Goal: Transaction & Acquisition: Purchase product/service

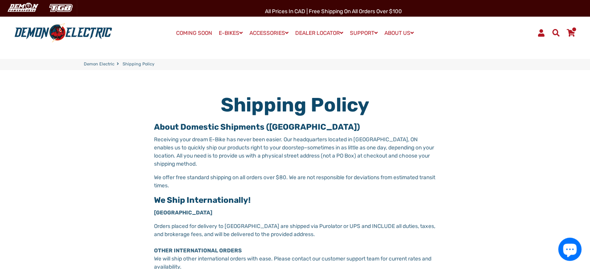
click at [575, 30] on span at bounding box center [573, 29] width 5 height 6
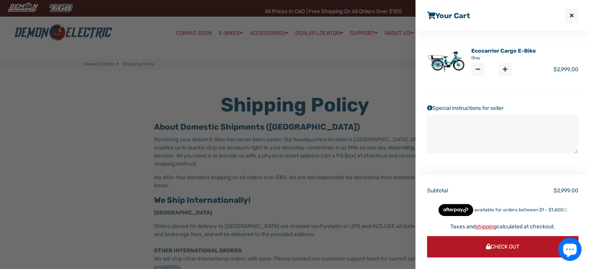
click at [497, 52] on link "Ecocarrier Cargo E-Bike" at bounding box center [503, 51] width 64 height 8
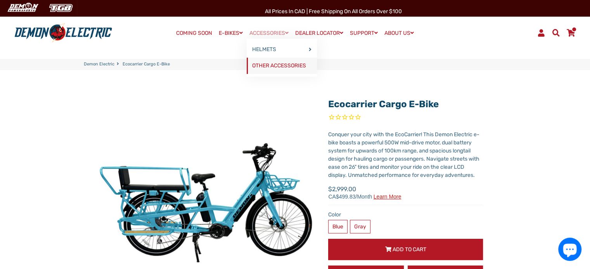
click at [290, 63] on link "OTHER ACCESSORIES" at bounding box center [282, 66] width 70 height 16
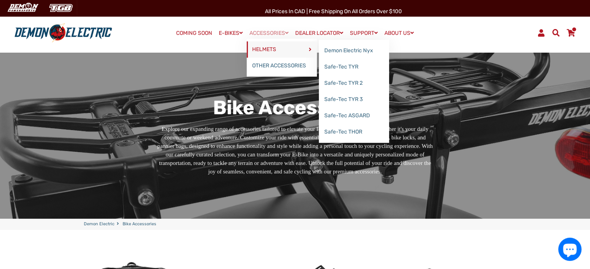
click at [277, 47] on link "HELMETS" at bounding box center [282, 49] width 70 height 16
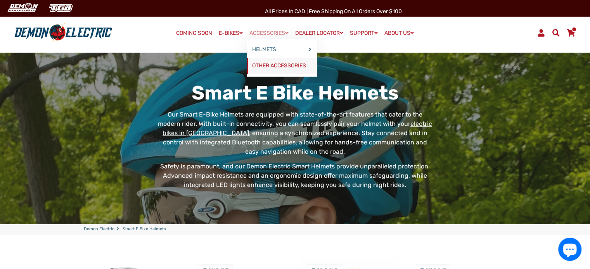
click at [273, 66] on link "OTHER ACCESSORIES" at bounding box center [282, 66] width 70 height 16
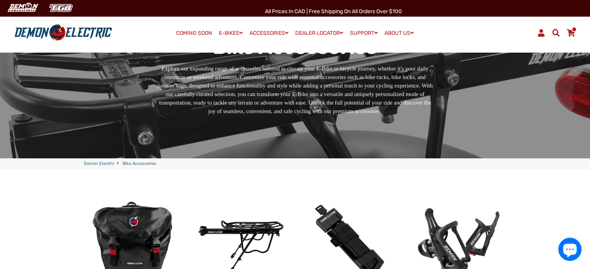
scroll to position [194, 0]
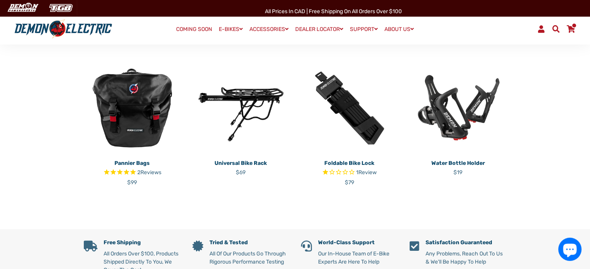
click at [457, 112] on img at bounding box center [457, 108] width 97 height 97
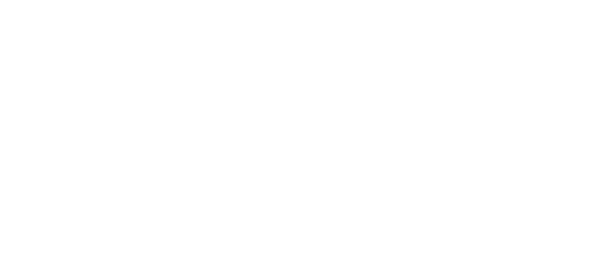
select select "******"
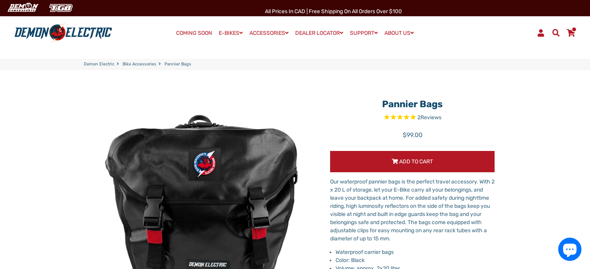
select select "******"
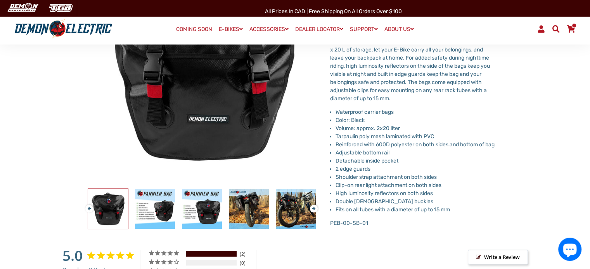
scroll to position [155, 0]
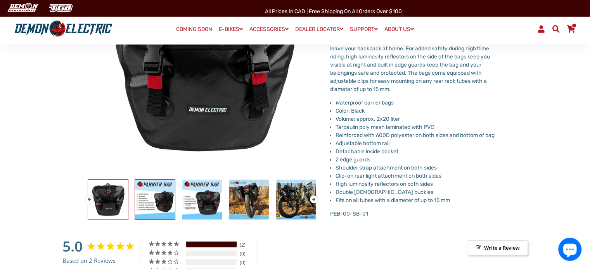
click at [156, 196] on img at bounding box center [155, 200] width 40 height 40
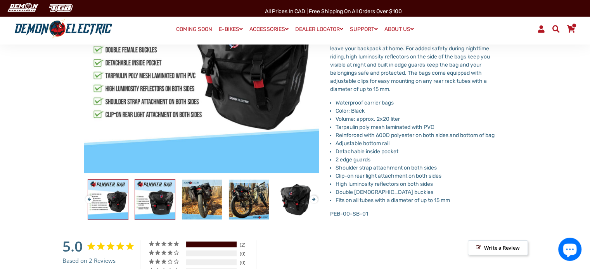
click at [158, 195] on img at bounding box center [155, 200] width 40 height 40
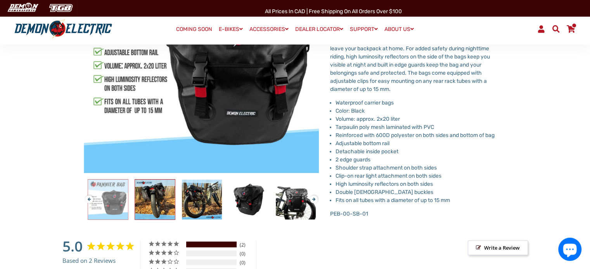
click at [159, 195] on img at bounding box center [155, 200] width 40 height 40
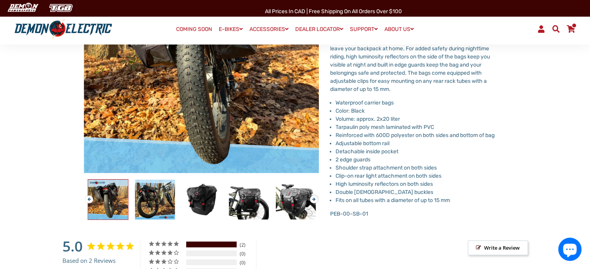
click at [123, 206] on img at bounding box center [108, 200] width 40 height 40
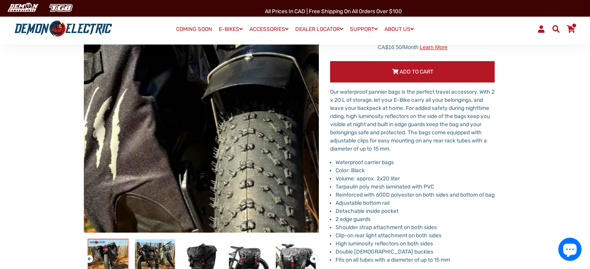
scroll to position [194, 0]
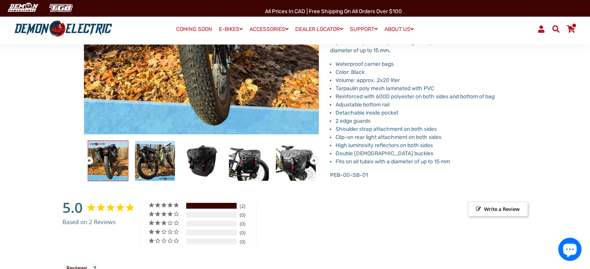
click at [90, 160] on button "Previous" at bounding box center [87, 157] width 5 height 9
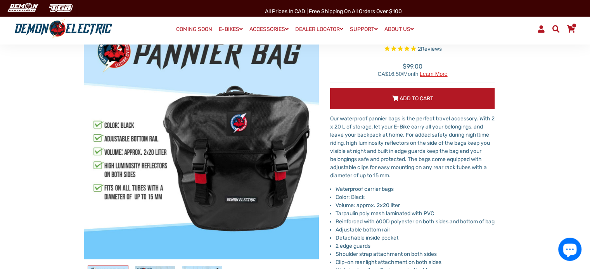
scroll to position [116, 0]
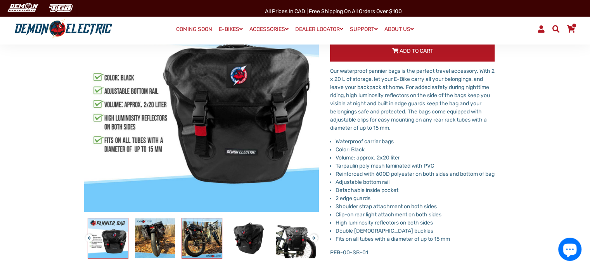
click at [203, 236] on img at bounding box center [202, 239] width 40 height 40
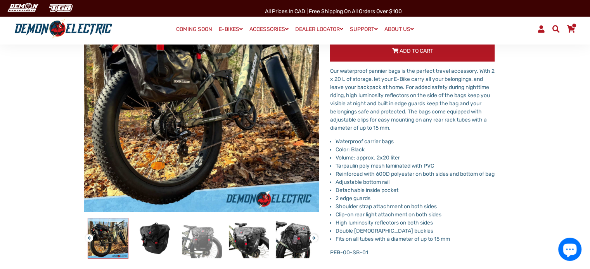
scroll to position [39, 0]
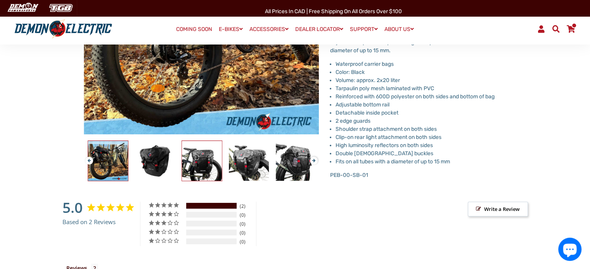
click at [209, 164] on img at bounding box center [202, 161] width 40 height 40
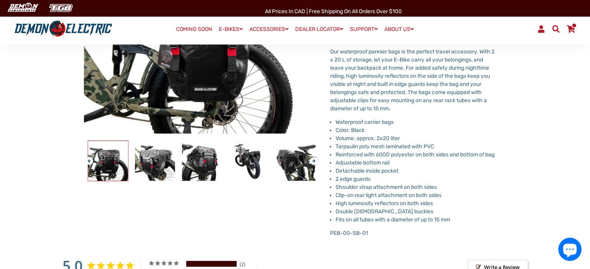
scroll to position [135, 0]
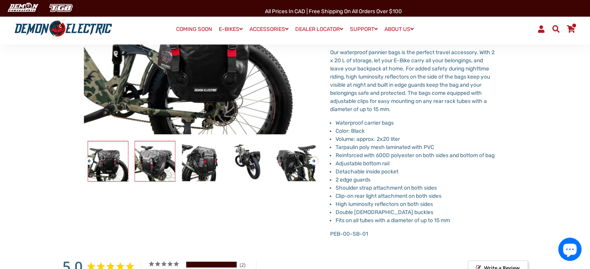
click at [166, 165] on img at bounding box center [155, 162] width 40 height 40
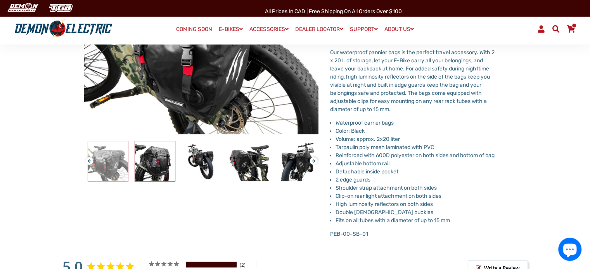
click at [166, 165] on img at bounding box center [155, 162] width 40 height 40
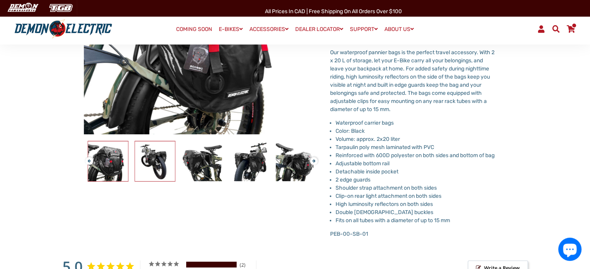
click at [166, 165] on img at bounding box center [155, 162] width 40 height 40
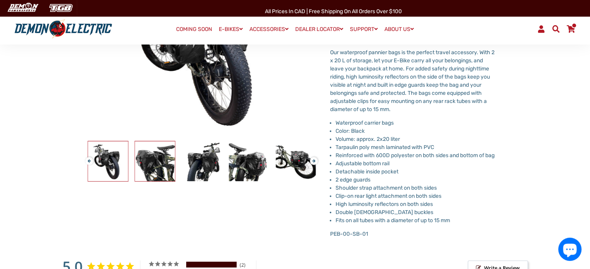
click at [166, 165] on img at bounding box center [155, 162] width 40 height 40
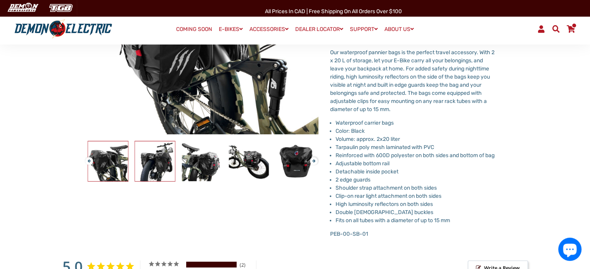
click at [145, 158] on img at bounding box center [155, 162] width 40 height 40
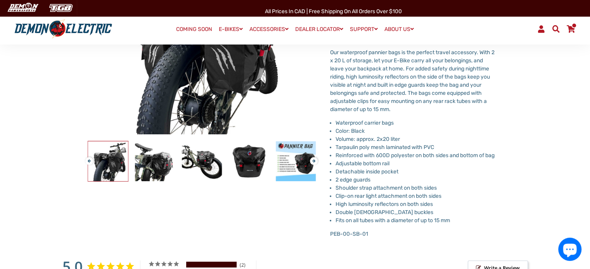
click at [175, 177] on div at bounding box center [108, 161] width 1548 height 41
click at [211, 162] on img at bounding box center [202, 162] width 40 height 40
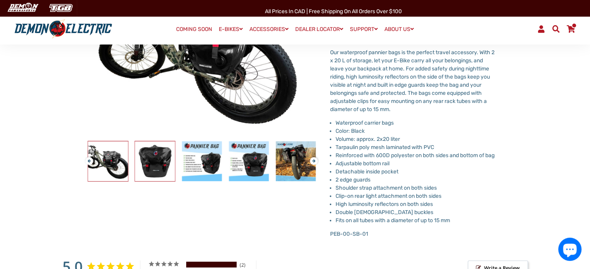
click at [159, 165] on img at bounding box center [155, 162] width 40 height 40
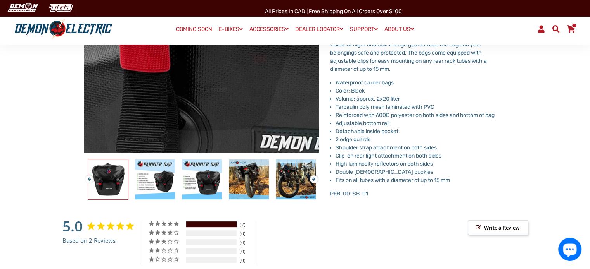
scroll to position [194, 0]
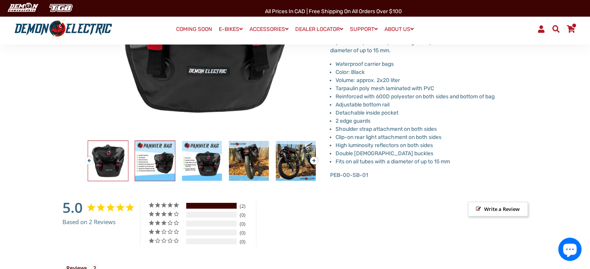
click at [163, 168] on img at bounding box center [155, 161] width 40 height 40
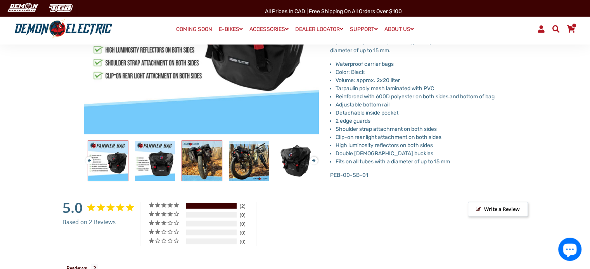
click at [207, 160] on img at bounding box center [202, 161] width 40 height 40
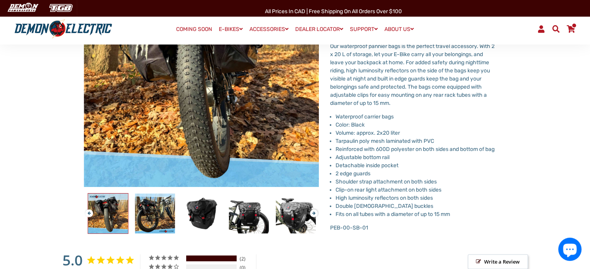
scroll to position [155, 0]
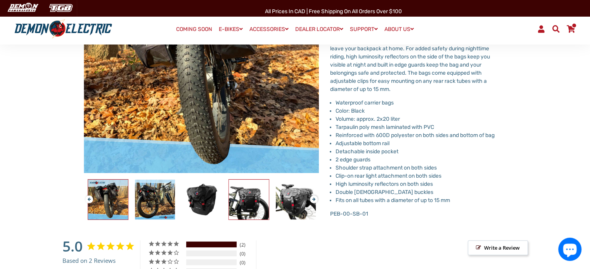
click at [259, 211] on img at bounding box center [249, 200] width 40 height 40
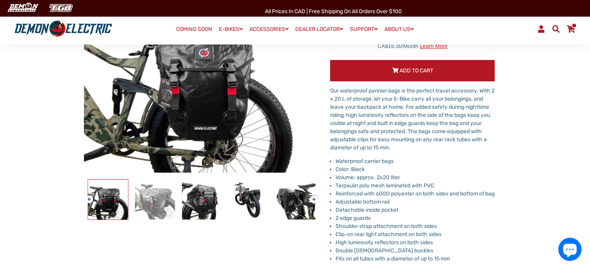
scroll to position [96, 0]
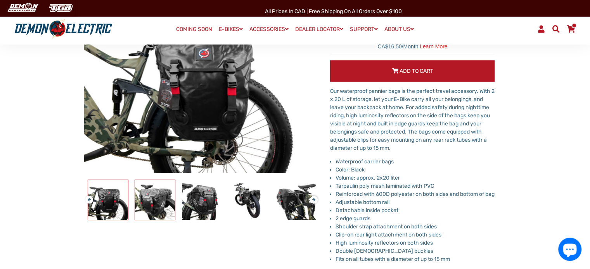
click at [154, 207] on img at bounding box center [155, 200] width 40 height 40
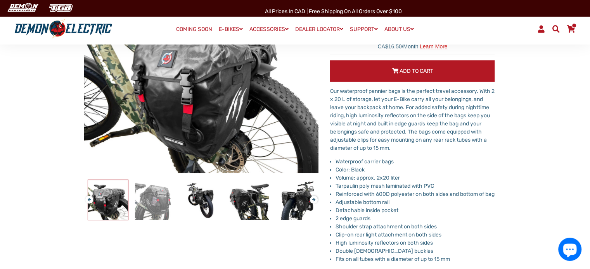
scroll to position [57, 0]
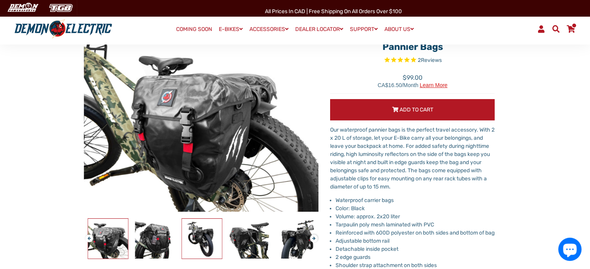
click at [203, 235] on img at bounding box center [202, 239] width 40 height 40
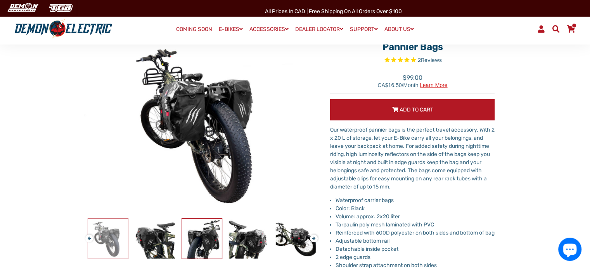
click at [203, 235] on img at bounding box center [202, 239] width 40 height 40
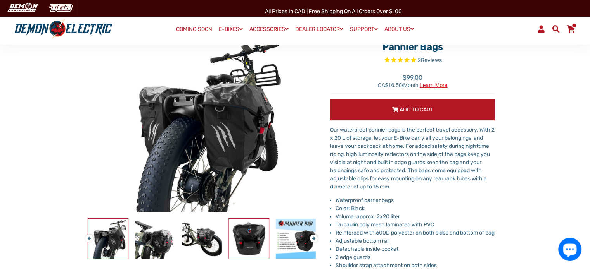
click at [241, 236] on img at bounding box center [249, 239] width 40 height 40
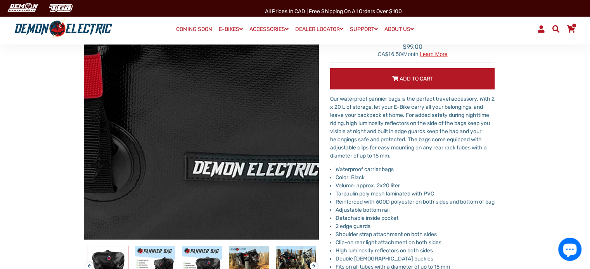
scroll to position [174, 0]
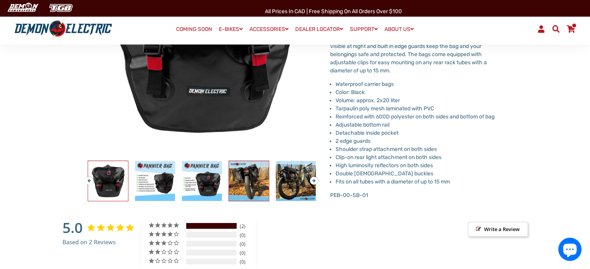
click at [248, 190] on img at bounding box center [249, 181] width 40 height 40
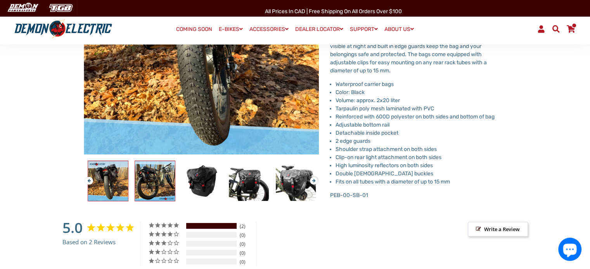
click at [161, 186] on img at bounding box center [155, 181] width 40 height 40
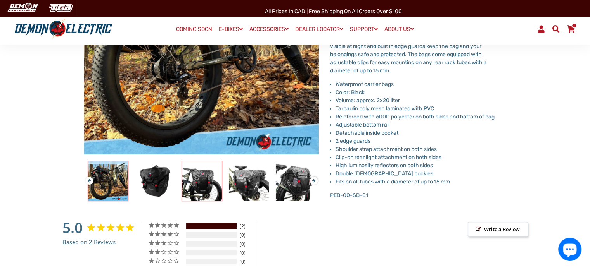
drag, startPoint x: 181, startPoint y: 190, endPoint x: 186, endPoint y: 191, distance: 4.7
click at [183, 191] on img at bounding box center [202, 181] width 40 height 40
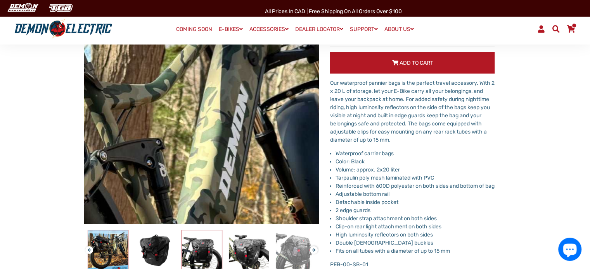
scroll to position [116, 0]
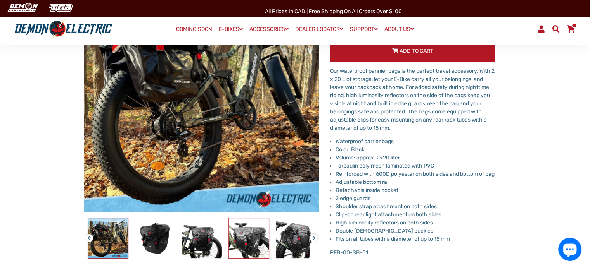
click at [253, 245] on img at bounding box center [249, 239] width 40 height 40
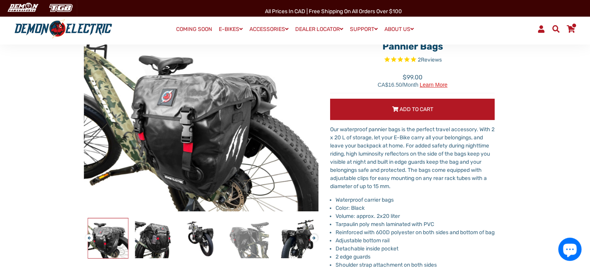
scroll to position [57, 0]
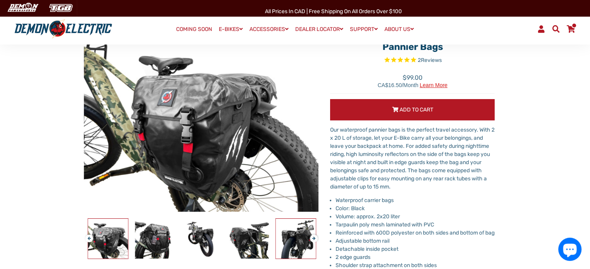
click at [292, 238] on img at bounding box center [296, 239] width 40 height 40
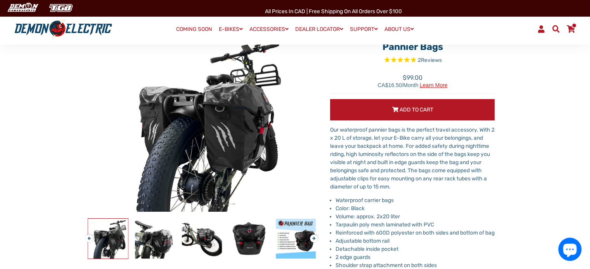
click at [312, 238] on button "Next" at bounding box center [312, 235] width 5 height 9
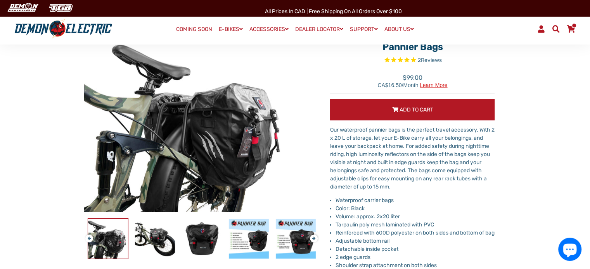
click at [312, 238] on button "Next" at bounding box center [312, 235] width 5 height 9
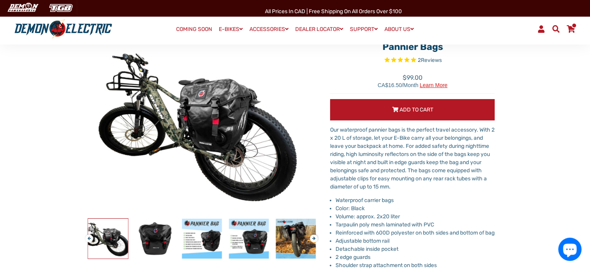
click at [312, 238] on button "Next" at bounding box center [312, 235] width 5 height 9
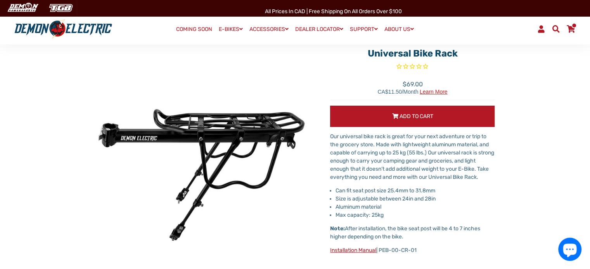
scroll to position [39, 0]
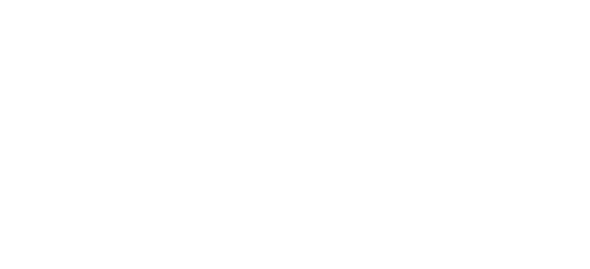
select select "******"
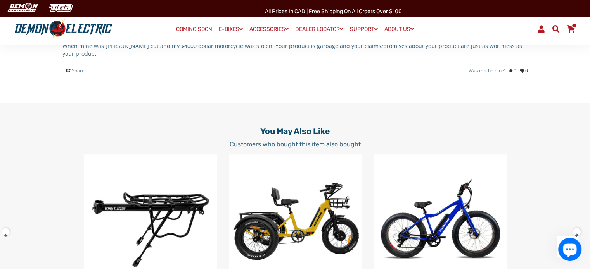
scroll to position [504, 0]
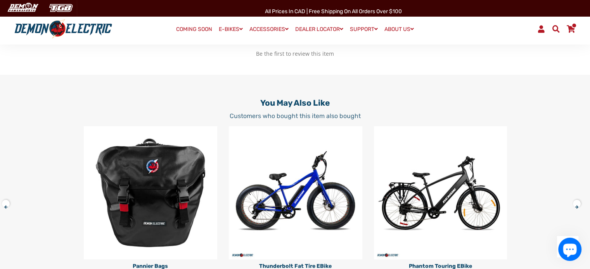
scroll to position [698, 0]
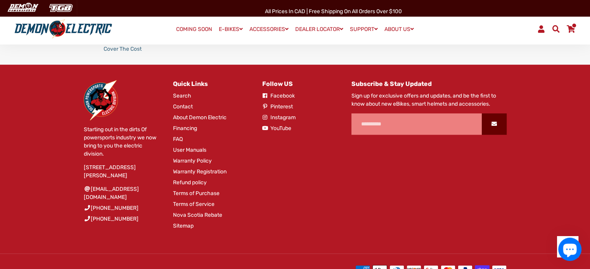
scroll to position [412, 0]
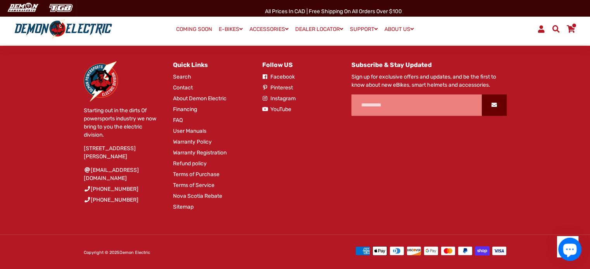
click at [200, 172] on link "Terms of Purchase" at bounding box center [196, 175] width 47 height 8
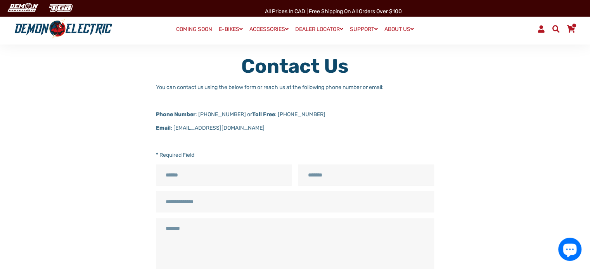
scroll to position [0, 0]
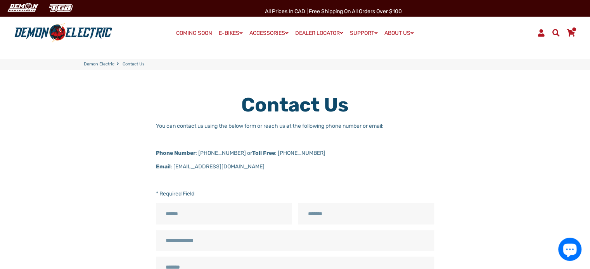
click at [569, 29] on span at bounding box center [570, 32] width 9 height 7
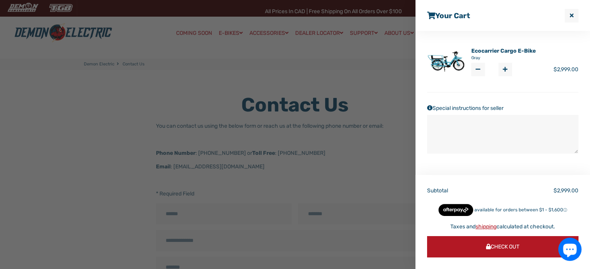
click at [571, 14] on span "button" at bounding box center [571, 15] width 4 height 5
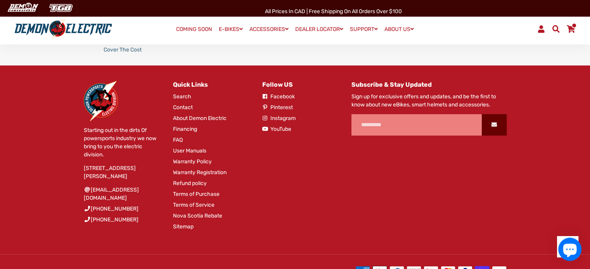
scroll to position [412, 0]
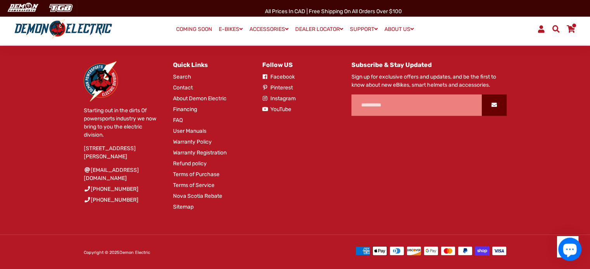
click at [178, 117] on link "FAQ" at bounding box center [178, 120] width 10 height 8
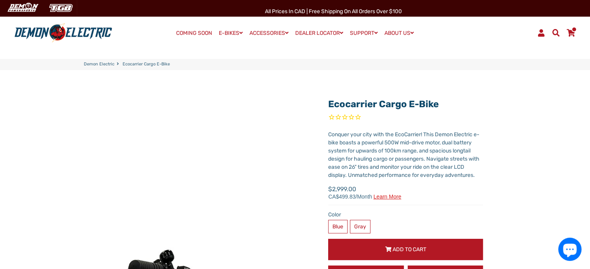
drag, startPoint x: 456, startPoint y: 101, endPoint x: 304, endPoint y: 102, distance: 152.0
click at [304, 102] on div "Ecocarrier Cargo E-Bike" at bounding box center [283, 226] width 399 height 266
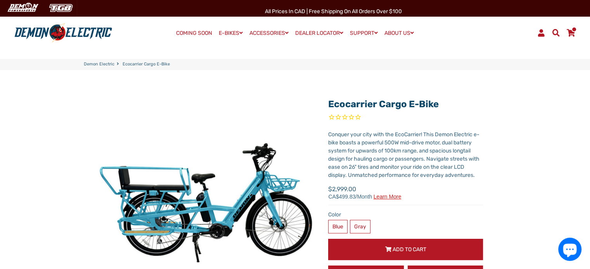
copy link "Ecocarrier Cargo E-Bike"
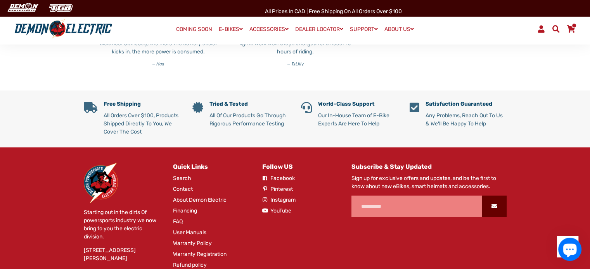
scroll to position [2007, 0]
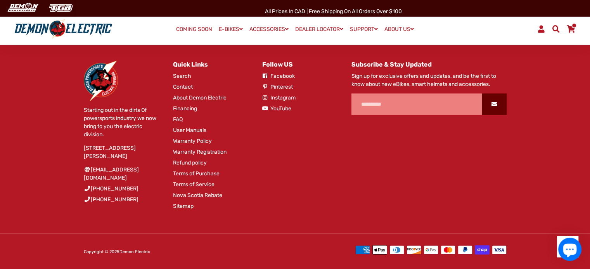
click at [190, 163] on link "Refund policy" at bounding box center [190, 163] width 34 height 8
click at [194, 140] on link "Warranty Policy" at bounding box center [192, 141] width 39 height 8
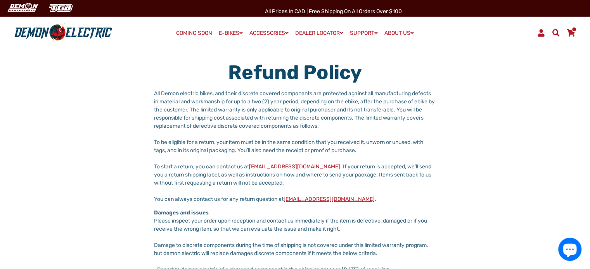
scroll to position [78, 0]
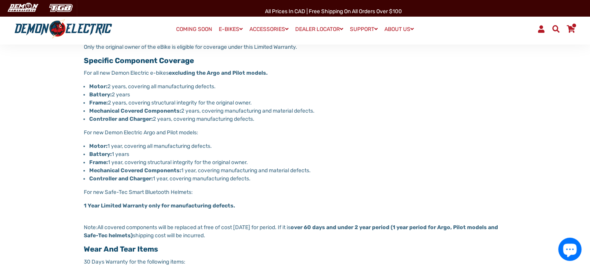
scroll to position [194, 0]
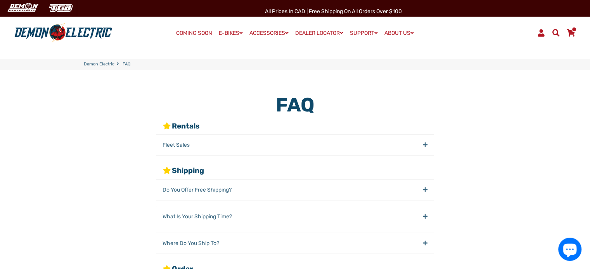
scroll to position [39, 0]
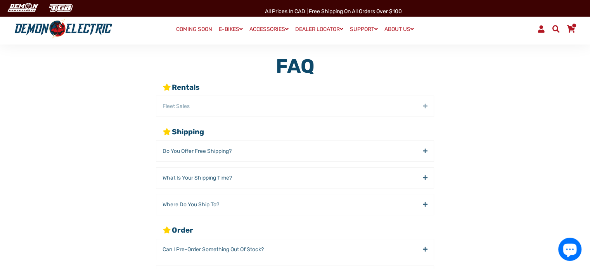
click at [412, 108] on div "Fleet Sales" at bounding box center [294, 106] width 277 height 21
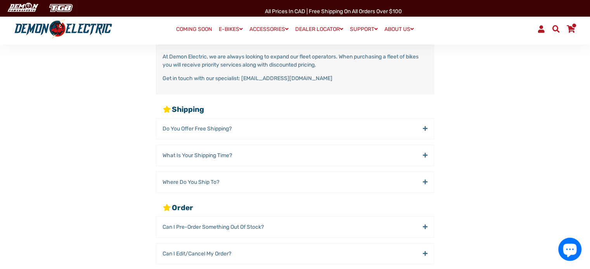
scroll to position [116, 0]
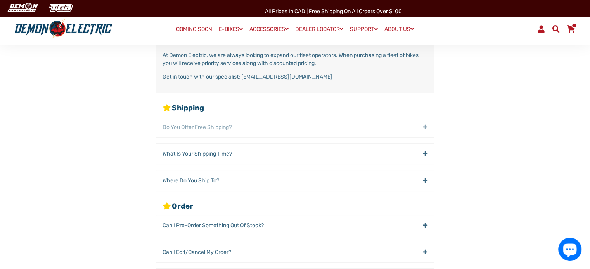
click at [394, 126] on div "Do You offer Free Shipping?" at bounding box center [294, 127] width 277 height 21
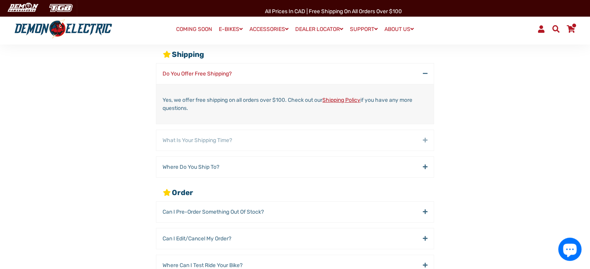
click at [380, 137] on div "What is your Shipping time?" at bounding box center [294, 140] width 277 height 21
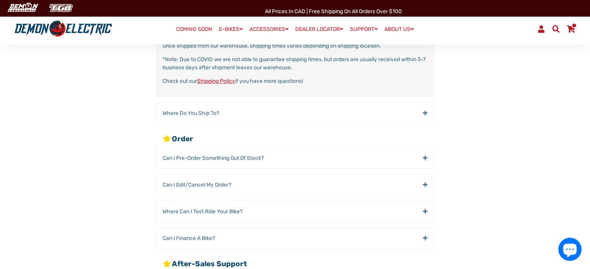
scroll to position [233, 0]
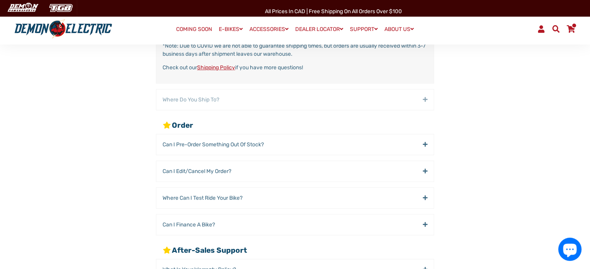
click at [413, 95] on div "Where do you ship to?" at bounding box center [294, 100] width 277 height 21
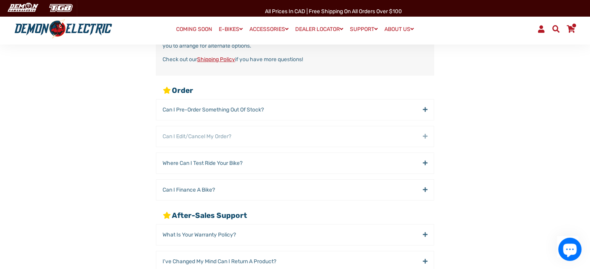
scroll to position [271, 0]
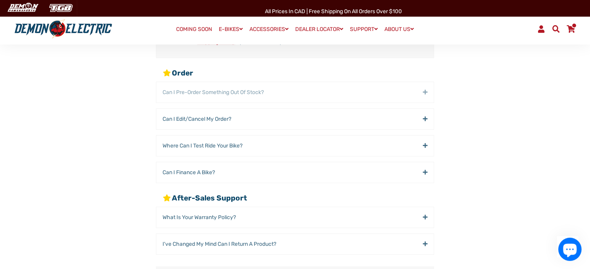
click at [418, 94] on div "Can I Pre-Order Something out of Stock?" at bounding box center [294, 92] width 277 height 21
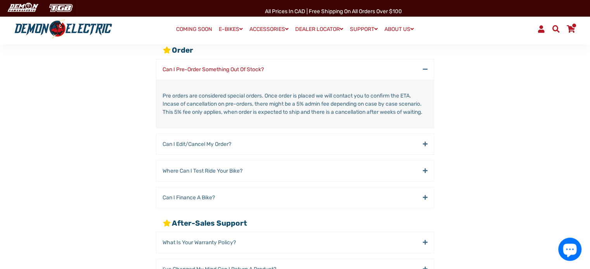
scroll to position [233, 0]
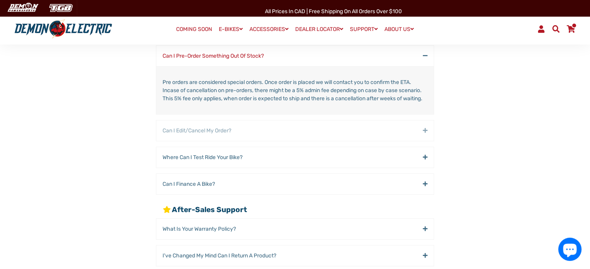
click at [407, 141] on div "Can I Edit/Cancel my Order?" at bounding box center [294, 131] width 277 height 21
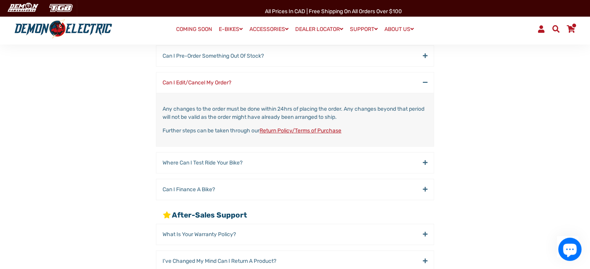
scroll to position [271, 0]
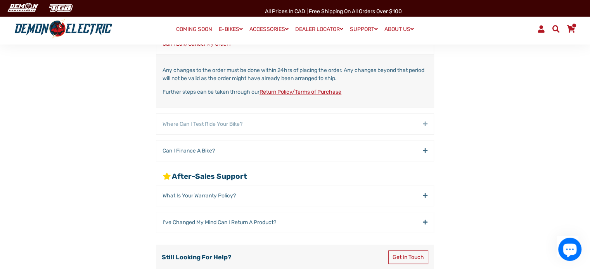
click at [386, 123] on div "Where can I Test Ride your Bike?" at bounding box center [294, 124] width 277 height 21
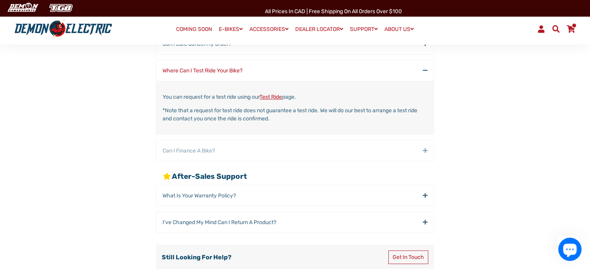
click at [410, 146] on div "Can I Finance a Bike?" at bounding box center [294, 151] width 277 height 21
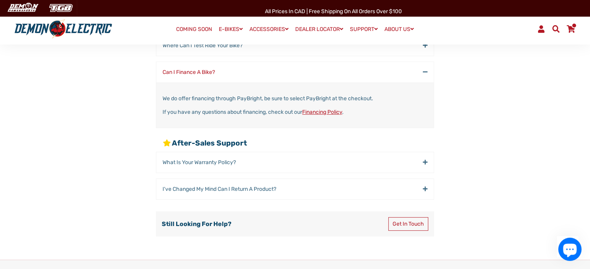
scroll to position [310, 0]
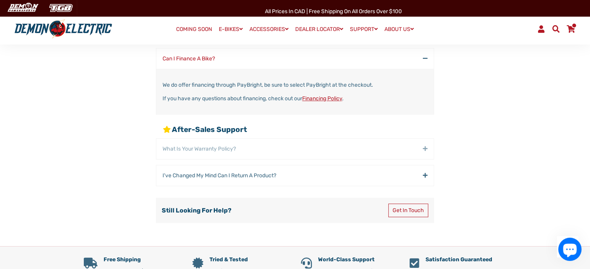
click at [390, 148] on div "What Is Your Warranty Policy?" at bounding box center [294, 149] width 277 height 21
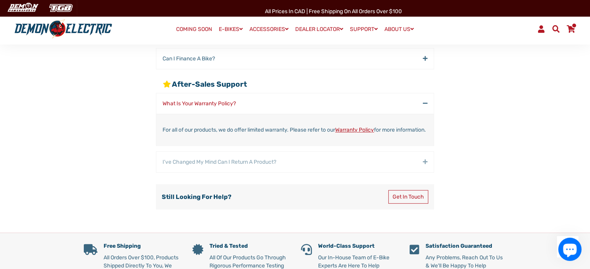
click at [416, 168] on div "I've Changed my Mind Can I Return a Product?" at bounding box center [294, 162] width 277 height 21
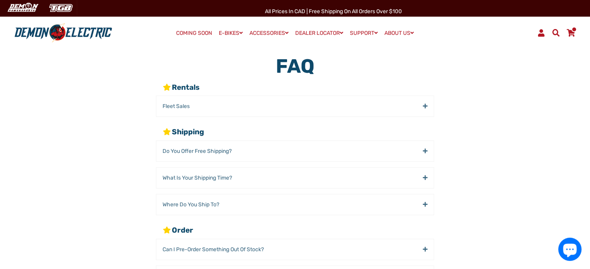
scroll to position [0, 0]
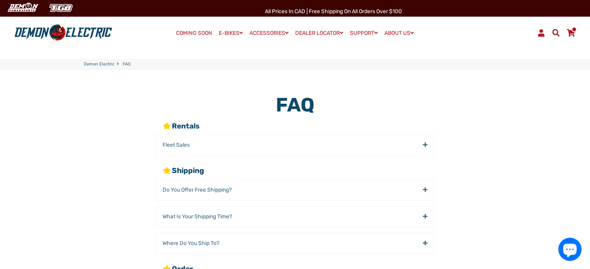
click at [570, 31] on span at bounding box center [570, 32] width 9 height 7
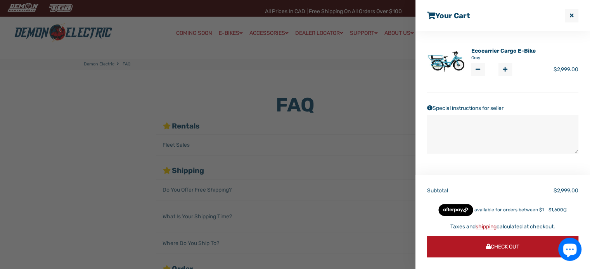
click at [482, 52] on link "Ecocarrier Cargo E-Bike" at bounding box center [503, 51] width 64 height 8
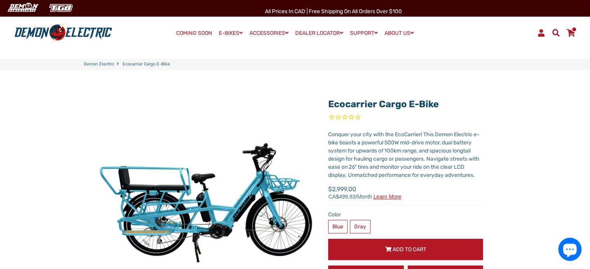
click at [571, 31] on span at bounding box center [570, 32] width 9 height 7
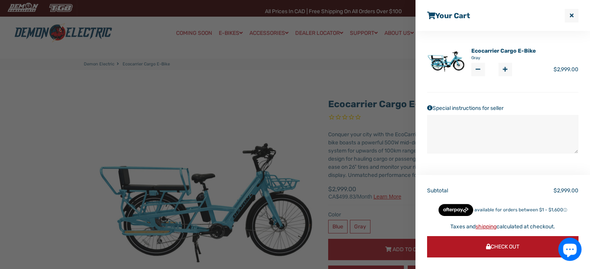
click at [221, 52] on div at bounding box center [295, 134] width 590 height 269
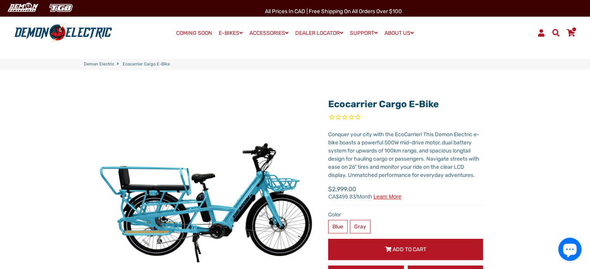
click at [574, 29] on span at bounding box center [574, 29] width 6 height 5
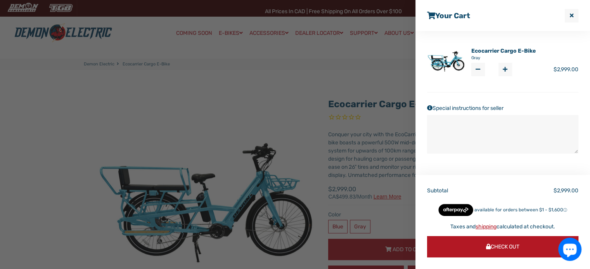
click at [502, 47] on link "Ecocarrier Cargo E-Bike" at bounding box center [503, 51] width 64 height 8
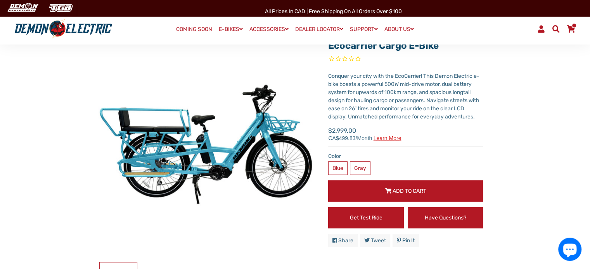
scroll to position [78, 0]
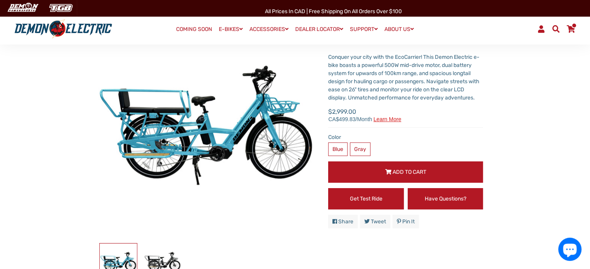
click at [573, 31] on span at bounding box center [570, 28] width 9 height 7
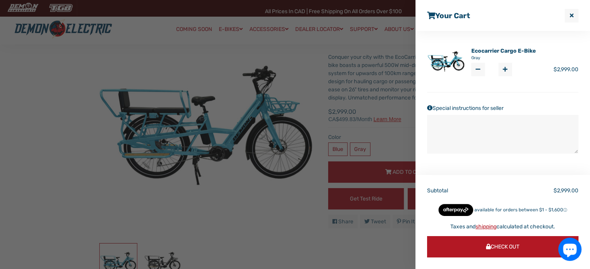
click at [509, 249] on span "Check Out" at bounding box center [502, 247] width 33 height 7
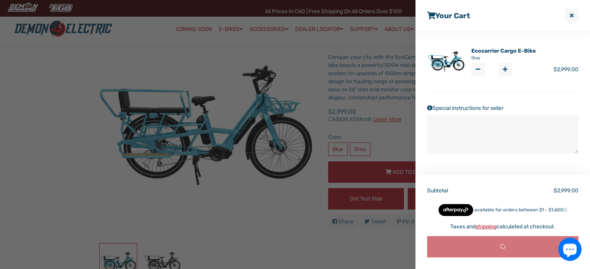
scroll to position [77, 0]
drag, startPoint x: 190, startPoint y: 74, endPoint x: 191, endPoint y: 69, distance: 4.3
click at [191, 70] on div at bounding box center [295, 134] width 590 height 269
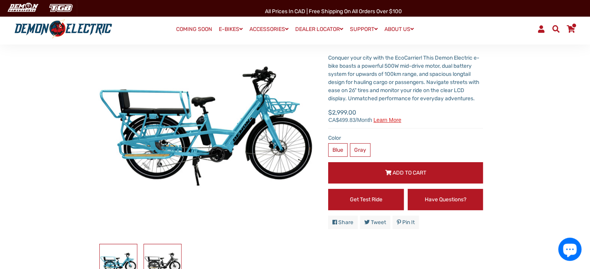
click at [177, 266] on img at bounding box center [162, 263] width 37 height 37
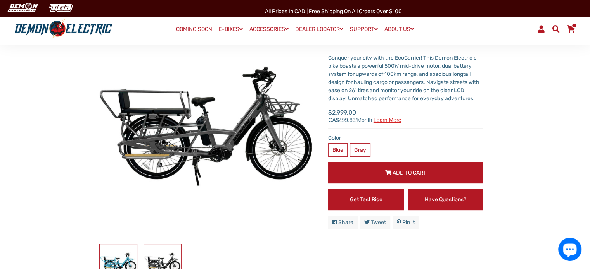
click at [129, 268] on img at bounding box center [118, 263] width 37 height 37
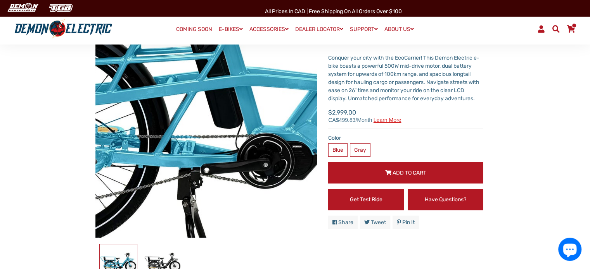
scroll to position [0, 0]
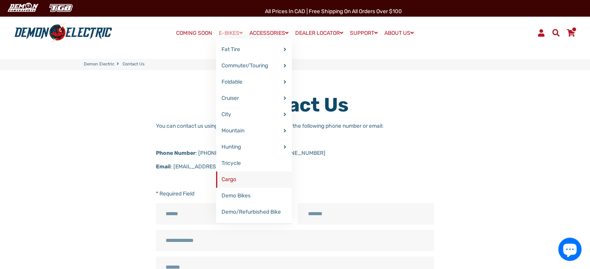
click at [253, 182] on link "Cargo" at bounding box center [254, 180] width 76 height 16
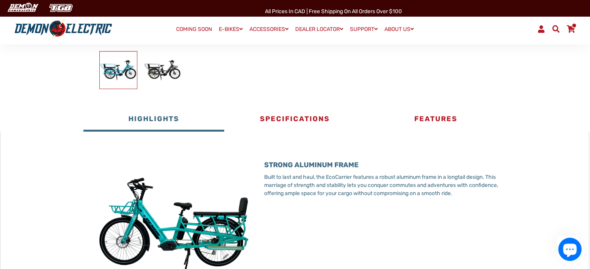
scroll to position [271, 0]
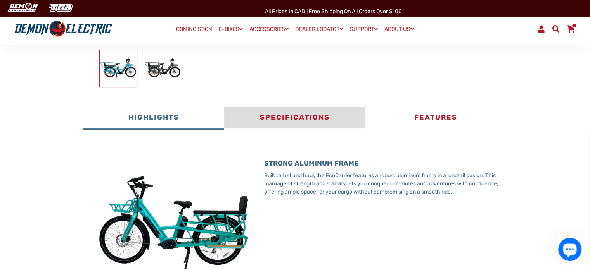
click at [305, 117] on button "Specifications" at bounding box center [294, 118] width 141 height 23
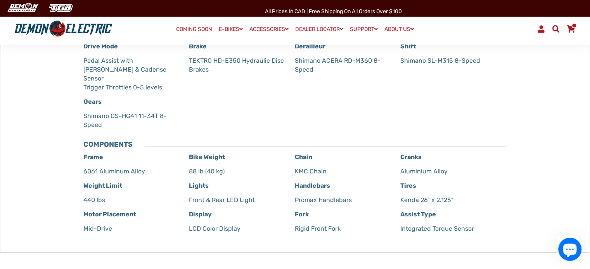
scroll to position [465, 0]
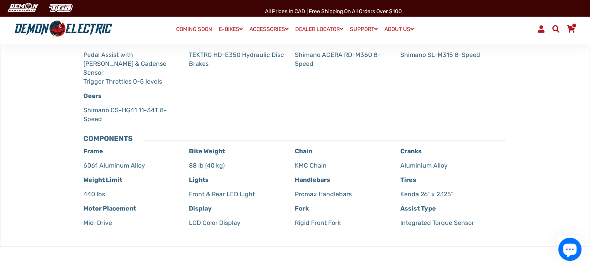
drag, startPoint x: 454, startPoint y: 184, endPoint x: 395, endPoint y: 185, distance: 58.5
click at [395, 185] on div "Frame 6061 Aluminum Alloy Bike Weight 88 lb (40 kg) Chain KMC Chain Cranks Alum…" at bounding box center [294, 190] width 423 height 86
click at [414, 190] on p "Kenda 26" x 2.125"" at bounding box center [448, 194] width 97 height 9
drag, startPoint x: 401, startPoint y: 186, endPoint x: 454, endPoint y: 186, distance: 53.5
click at [454, 190] on p "Kenda 26" x 2.125"" at bounding box center [448, 194] width 97 height 9
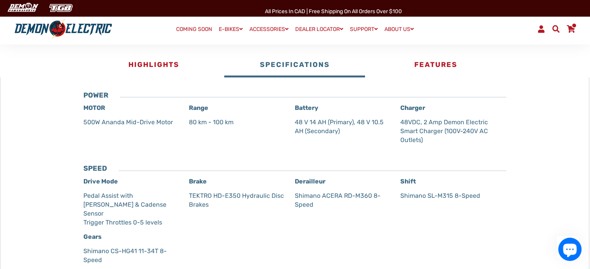
scroll to position [233, 0]
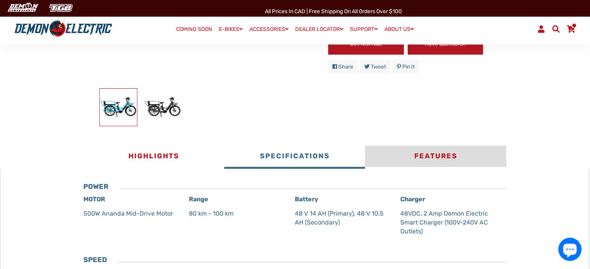
click at [437, 161] on button "Features" at bounding box center [435, 157] width 141 height 23
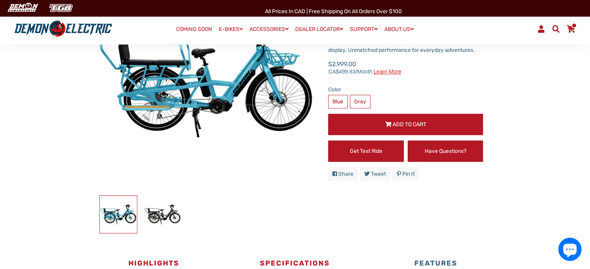
scroll to position [116, 0]
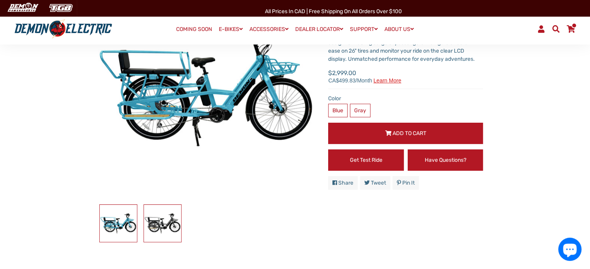
click at [164, 221] on img at bounding box center [162, 223] width 37 height 37
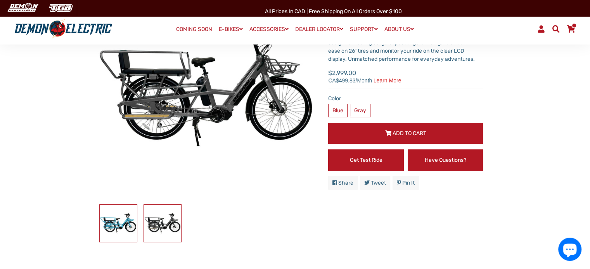
click at [110, 214] on img at bounding box center [118, 223] width 37 height 37
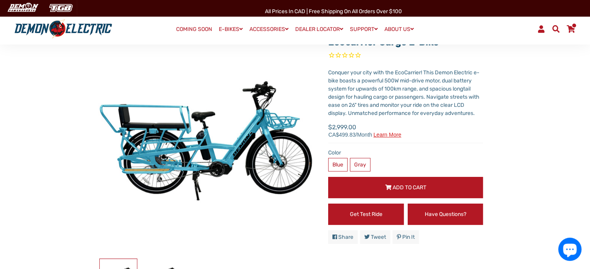
scroll to position [116, 0]
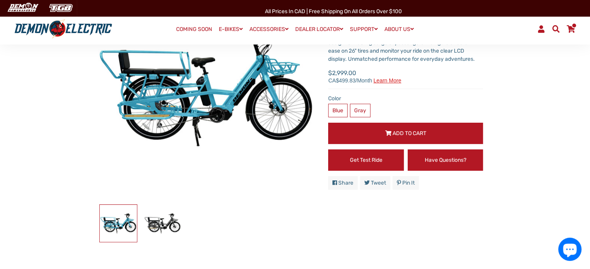
click at [566, 29] on span at bounding box center [570, 28] width 9 height 7
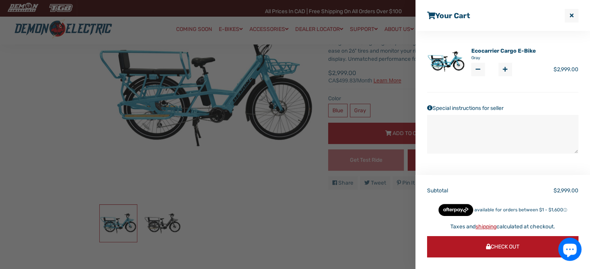
click at [397, 170] on div at bounding box center [295, 134] width 590 height 269
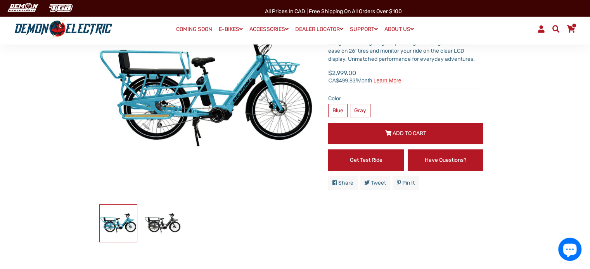
click at [571, 23] on link "Cart" at bounding box center [570, 28] width 15 height 13
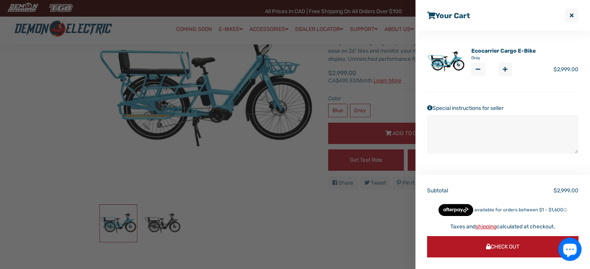
click at [513, 247] on span "Check Out" at bounding box center [502, 247] width 33 height 7
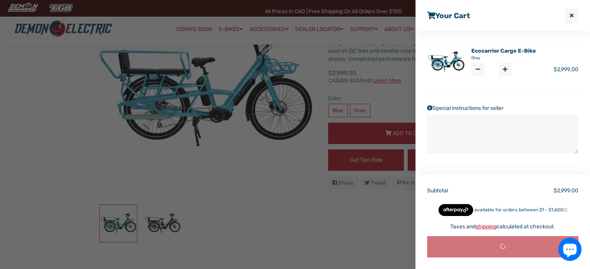
scroll to position [116, 0]
click at [174, 109] on div at bounding box center [295, 134] width 590 height 269
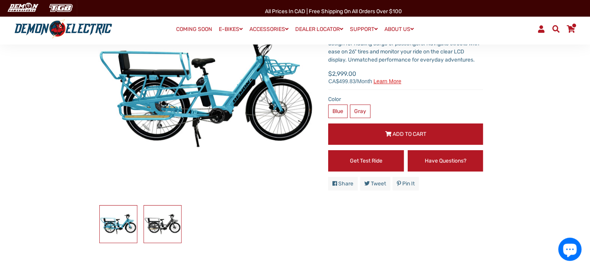
click at [149, 230] on img at bounding box center [162, 224] width 37 height 37
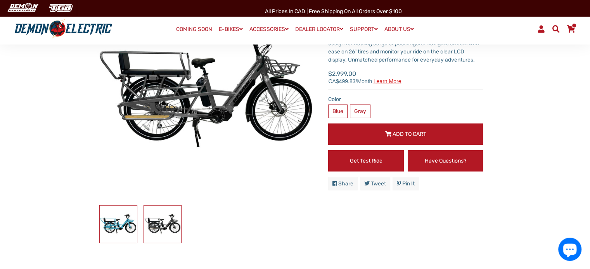
click at [121, 225] on img at bounding box center [118, 224] width 37 height 37
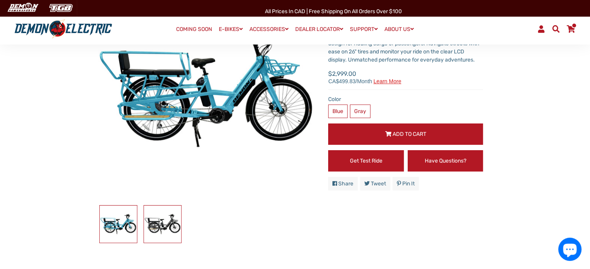
click at [155, 221] on img at bounding box center [162, 224] width 37 height 37
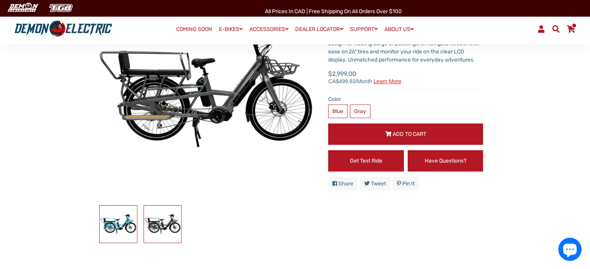
click at [124, 222] on img at bounding box center [118, 224] width 37 height 37
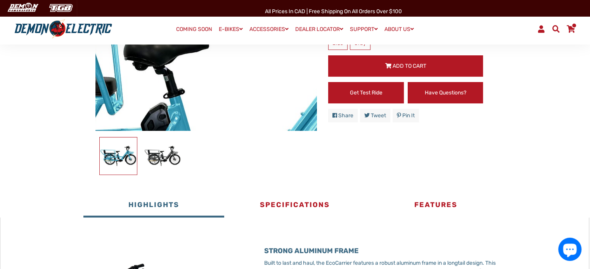
scroll to position [194, 0]
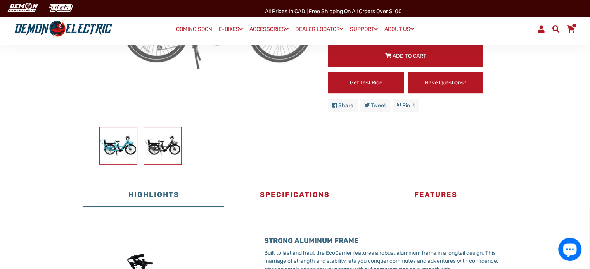
click at [156, 142] on img at bounding box center [162, 146] width 37 height 37
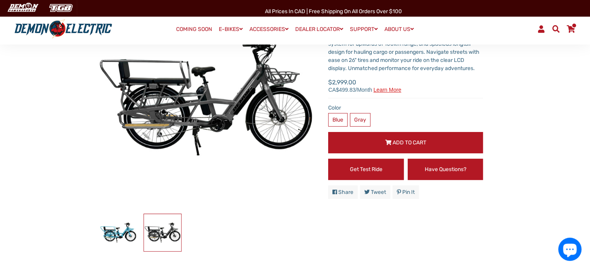
scroll to position [116, 0]
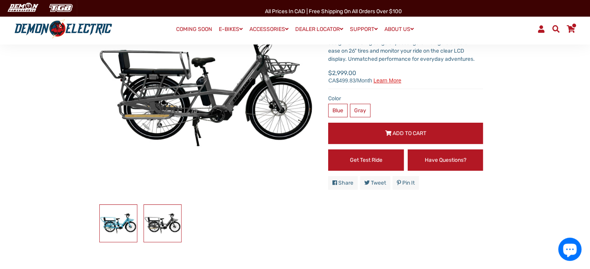
click at [120, 218] on img at bounding box center [118, 223] width 37 height 37
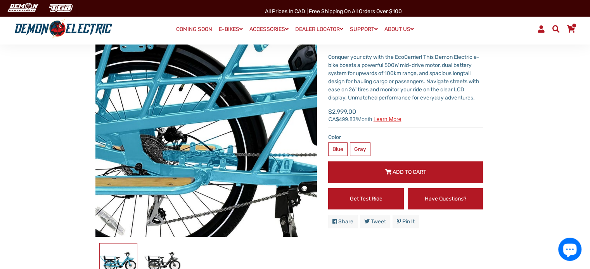
scroll to position [78, 0]
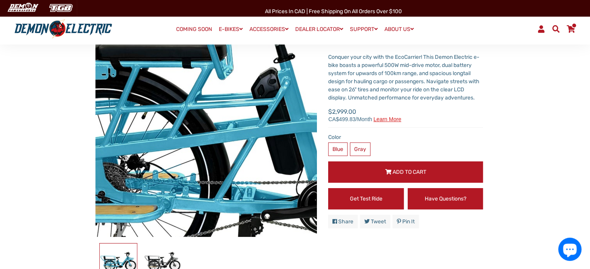
click at [176, 133] on img at bounding box center [287, 109] width 794 height 794
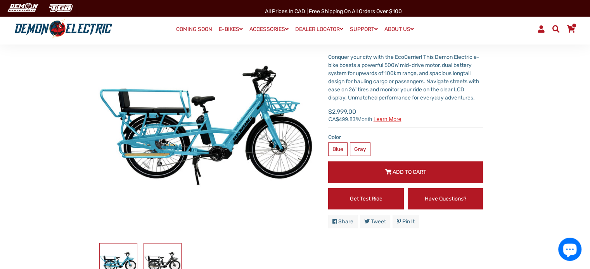
click at [166, 249] on img at bounding box center [162, 262] width 37 height 37
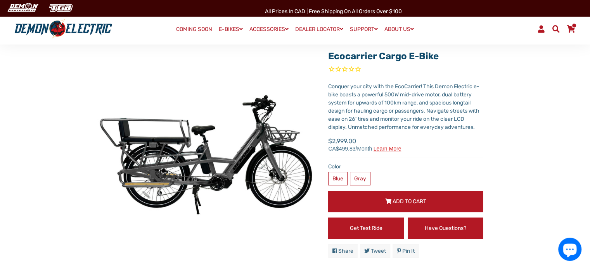
scroll to position [0, 0]
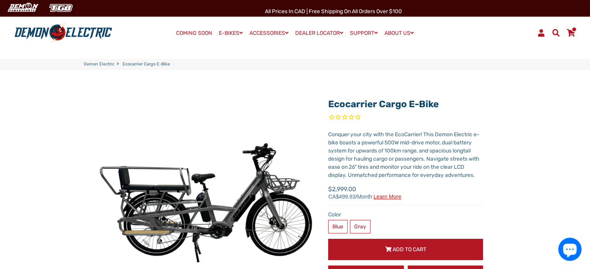
click at [573, 30] on span at bounding box center [573, 29] width 5 height 5
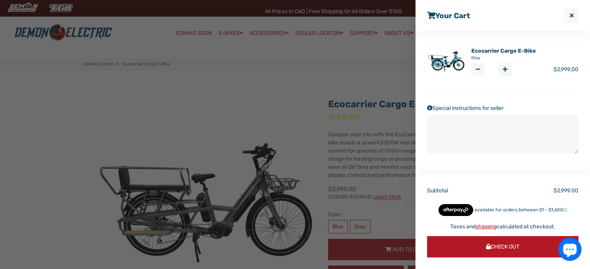
click at [492, 250] on button "Check Out" at bounding box center [502, 246] width 151 height 21
